Goal: Complete application form: Complete application form

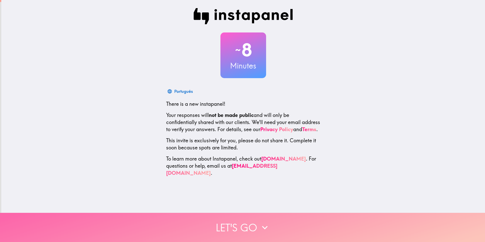
click at [257, 219] on button "Let's go" at bounding box center [242, 227] width 485 height 29
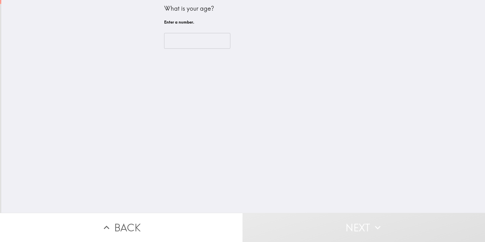
click at [190, 43] on input "number" at bounding box center [197, 41] width 66 height 16
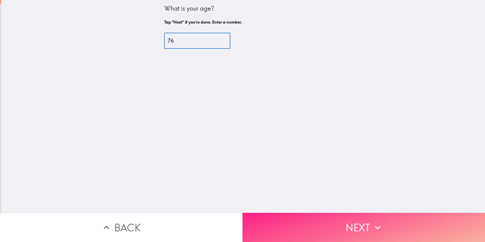
type input "76"
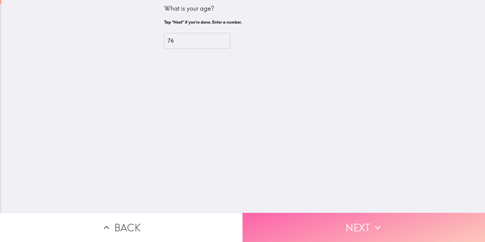
click at [343, 219] on button "Next" at bounding box center [363, 227] width 242 height 29
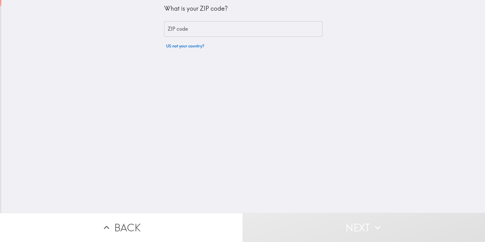
click at [212, 34] on input "ZIP code" at bounding box center [243, 29] width 158 height 16
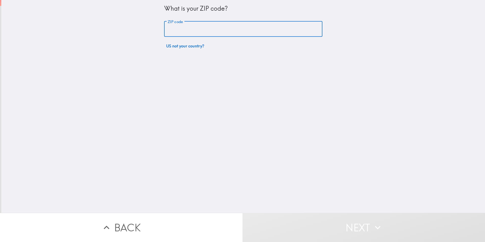
type input "71854"
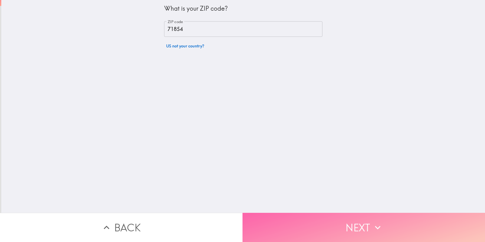
click at [350, 225] on button "Next" at bounding box center [363, 227] width 242 height 29
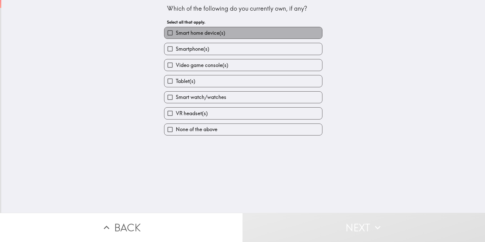
click at [222, 32] on label "Smart home device(s)" at bounding box center [243, 32] width 158 height 11
click at [176, 32] on input "Smart home device(s)" at bounding box center [169, 32] width 11 height 11
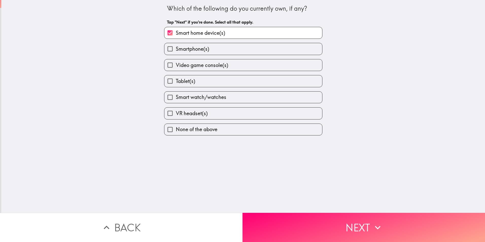
click at [222, 32] on label "Smart home device(s)" at bounding box center [243, 32] width 158 height 11
click at [176, 32] on input "Smart home device(s)" at bounding box center [169, 32] width 11 height 11
checkbox input "false"
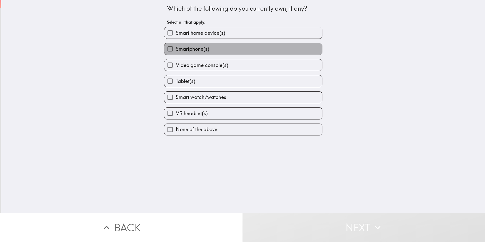
click at [215, 48] on label "Smartphone(s)" at bounding box center [243, 48] width 158 height 11
click at [176, 48] on input "Smartphone(s)" at bounding box center [169, 48] width 11 height 11
checkbox input "true"
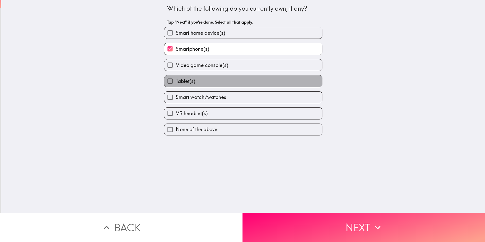
click at [219, 83] on label "Tablet(s)" at bounding box center [243, 80] width 158 height 11
click at [176, 83] on input "Tablet(s)" at bounding box center [169, 80] width 11 height 11
checkbox input "true"
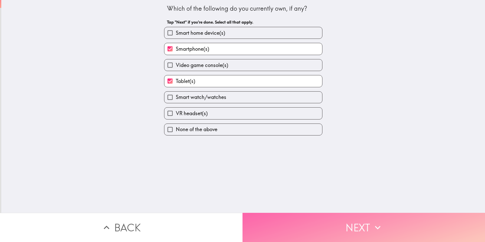
click at [354, 221] on button "Next" at bounding box center [363, 227] width 242 height 29
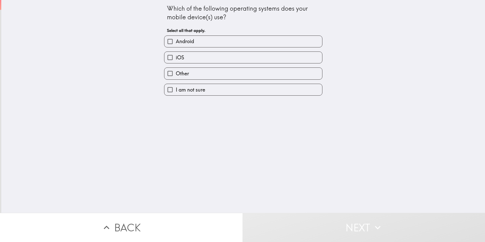
click at [225, 41] on label "Android" at bounding box center [243, 41] width 158 height 11
click at [176, 41] on input "Android" at bounding box center [169, 41] width 11 height 11
checkbox input "true"
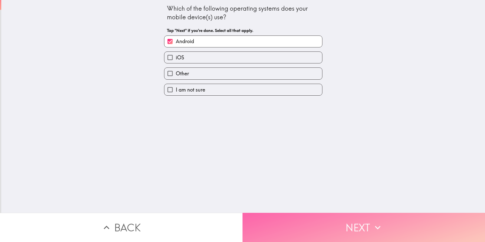
click at [330, 219] on button "Next" at bounding box center [363, 227] width 242 height 29
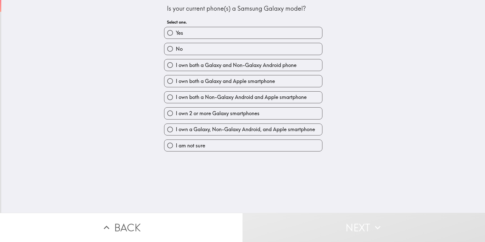
click at [214, 48] on label "No" at bounding box center [243, 48] width 158 height 11
click at [176, 48] on input "No" at bounding box center [169, 48] width 11 height 11
radio input "true"
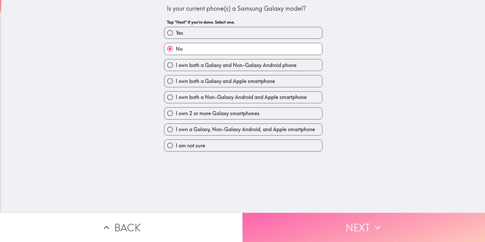
click at [345, 216] on button "Next" at bounding box center [363, 227] width 242 height 29
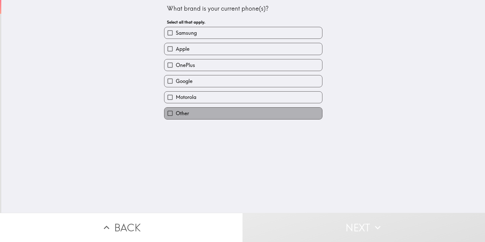
click at [186, 113] on label "Other" at bounding box center [243, 113] width 158 height 11
click at [176, 113] on input "Other" at bounding box center [169, 113] width 11 height 11
checkbox input "true"
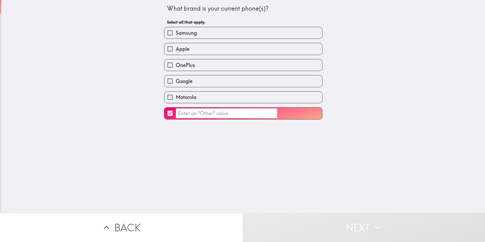
click at [198, 114] on input "​" at bounding box center [226, 113] width 101 height 10
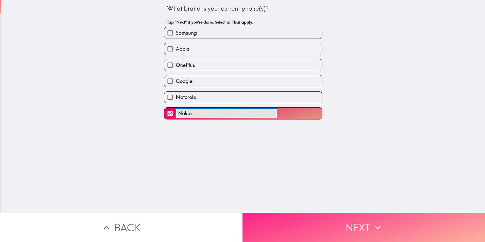
type input "Nokia"
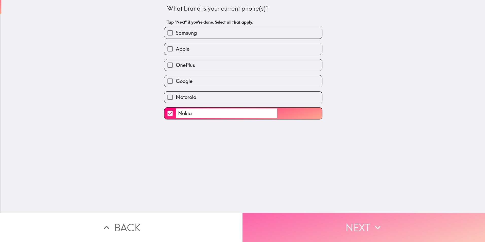
click at [348, 226] on button "Next" at bounding box center [363, 227] width 242 height 29
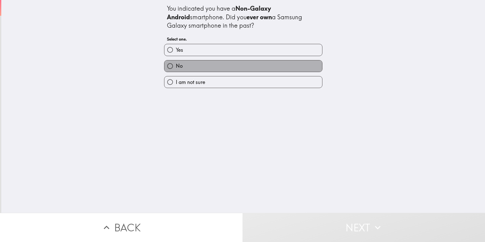
click at [215, 65] on label "No" at bounding box center [243, 65] width 158 height 11
click at [176, 65] on input "No" at bounding box center [169, 65] width 11 height 11
radio input "true"
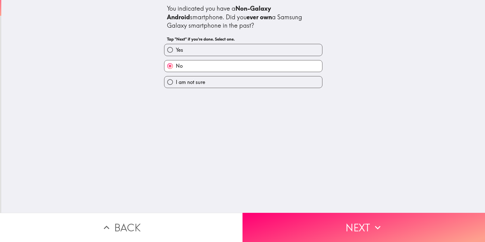
click at [345, 215] on button "Next" at bounding box center [363, 227] width 242 height 29
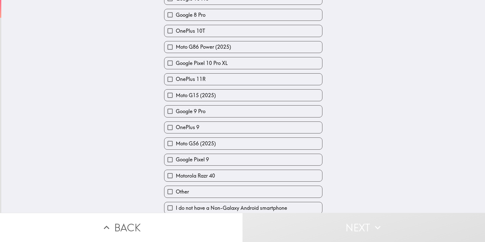
scroll to position [498, 0]
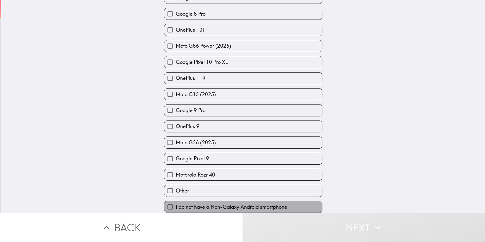
click at [242, 203] on span "I do not have a Non-Galaxy Android smartphone" at bounding box center [231, 206] width 111 height 7
click at [176, 202] on input "I do not have a Non-Galaxy Android smartphone" at bounding box center [169, 206] width 11 height 11
checkbox input "true"
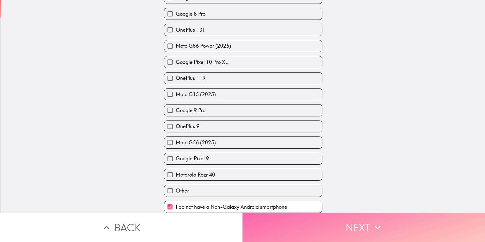
click at [350, 226] on button "Next" at bounding box center [363, 227] width 242 height 29
